Goal: Navigation & Orientation: Understand site structure

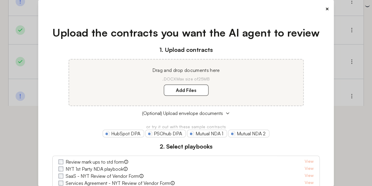
click at [321, 7] on div "×" at bounding box center [186, 9] width 286 height 8
click at [325, 10] on button "×" at bounding box center [327, 9] width 4 height 8
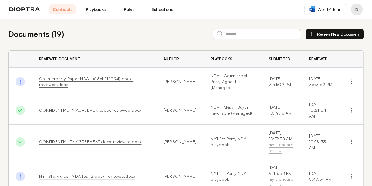
click at [354, 12] on button "Profile menu" at bounding box center [357, 10] width 12 height 12
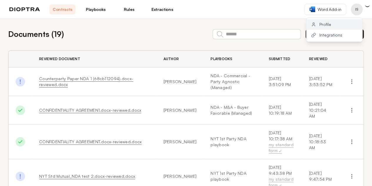
click at [319, 24] on button "Profile" at bounding box center [335, 24] width 56 height 11
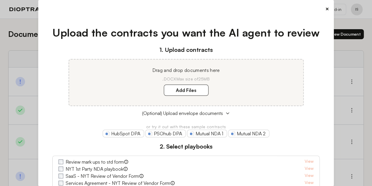
click at [325, 9] on button "×" at bounding box center [327, 9] width 4 height 8
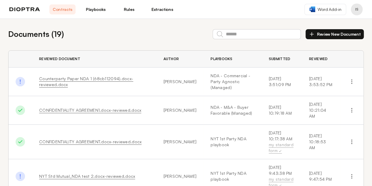
click at [354, 10] on button "Profile menu" at bounding box center [357, 10] width 12 height 12
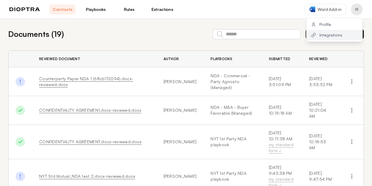
click at [331, 37] on button "Integrations" at bounding box center [335, 35] width 56 height 11
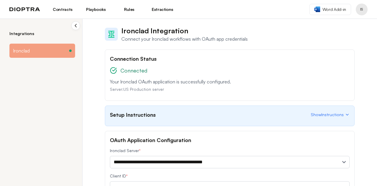
click at [248, 115] on div "Setup Instructions Show Instructions" at bounding box center [229, 114] width 239 height 8
drag, startPoint x: 248, startPoint y: 115, endPoint x: 333, endPoint y: 117, distance: 84.8
click at [333, 117] on div "Setup Instructions Show Instructions" at bounding box center [229, 114] width 239 height 8
click at [331, 114] on span "Show Instructions" at bounding box center [326, 114] width 33 height 6
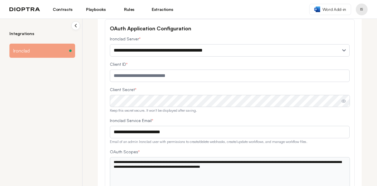
scroll to position [236, 0]
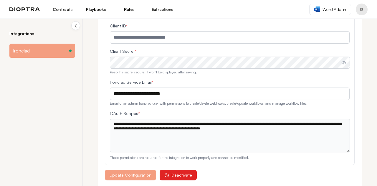
click at [129, 12] on link "Rules" at bounding box center [129, 9] width 26 height 10
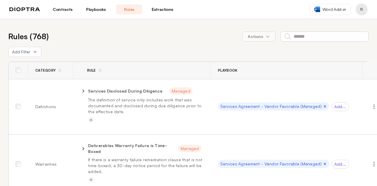
click at [22, 13] on div "Contracts Playbooks Rules Extractions" at bounding box center [92, 9] width 166 height 10
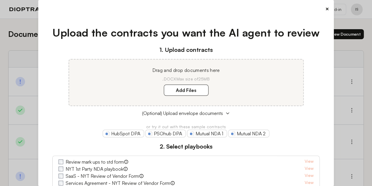
click at [325, 7] on button "×" at bounding box center [327, 9] width 4 height 8
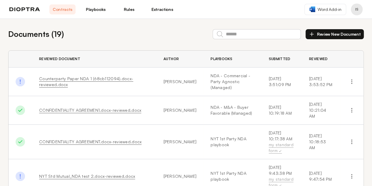
drag, startPoint x: 87, startPoint y: 95, endPoint x: 91, endPoint y: 94, distance: 3.7
click at [91, 94] on td "Counterparty Paper NDA 1 (68cb112094).docx-reviewed.docx" at bounding box center [94, 81] width 124 height 29
